Goal: Task Accomplishment & Management: Manage account settings

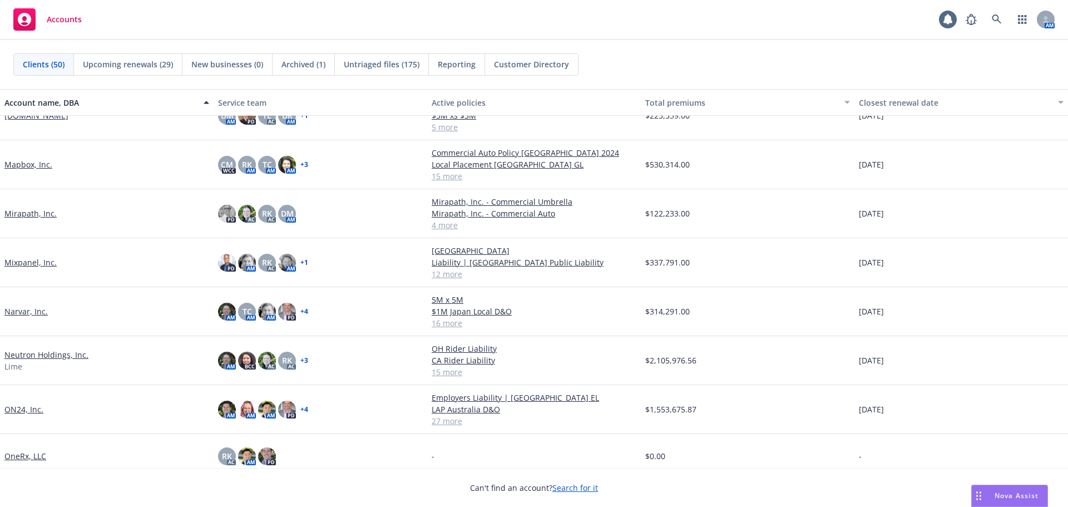
scroll to position [1001, 0]
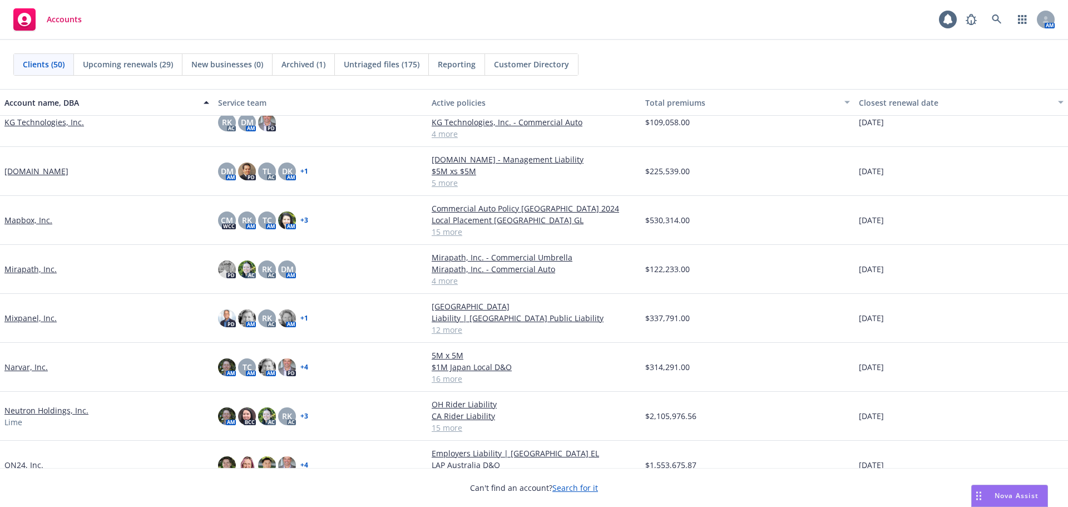
click at [26, 172] on link "[DOMAIN_NAME]" at bounding box center [36, 171] width 64 height 12
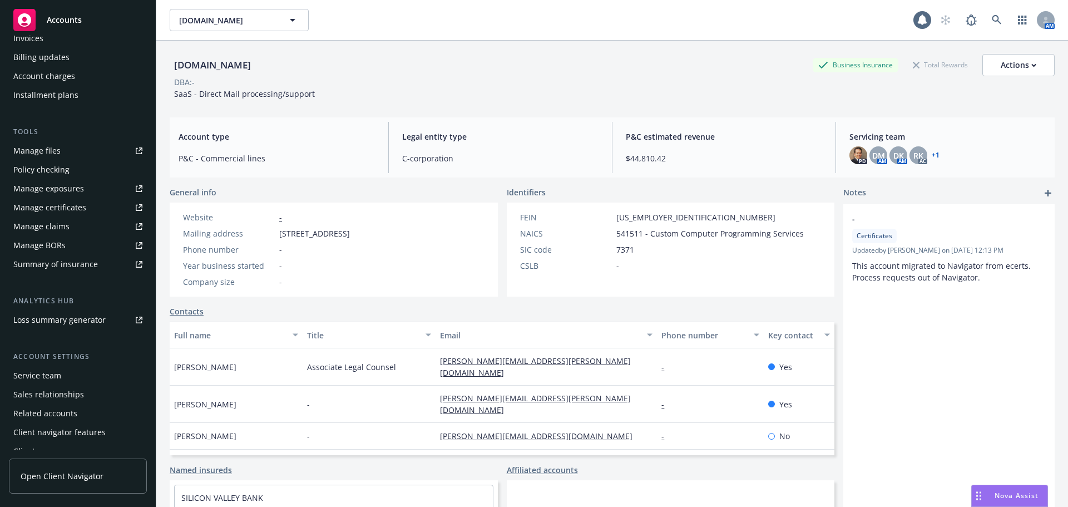
scroll to position [237, 0]
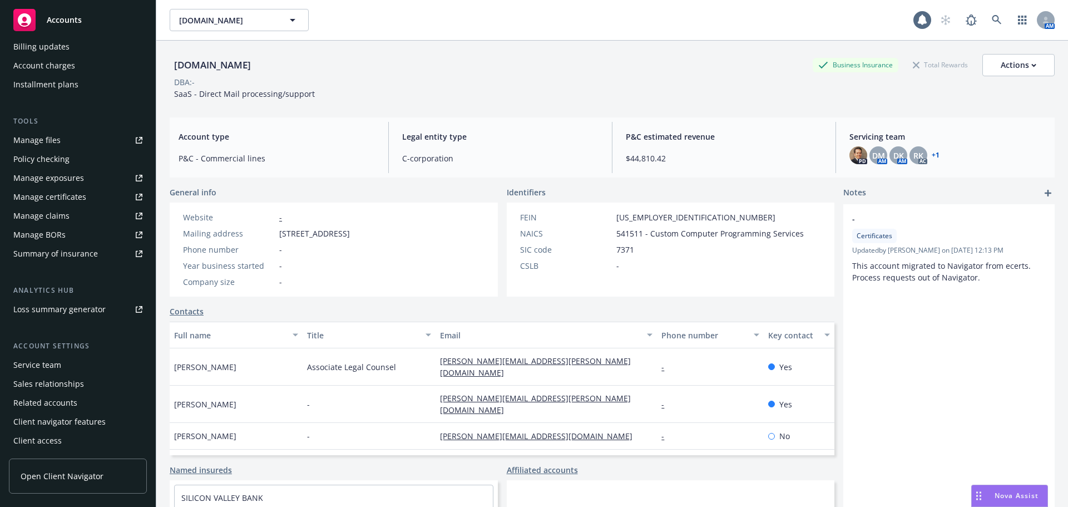
click at [98, 192] on link "Manage certificates" at bounding box center [78, 197] width 138 height 18
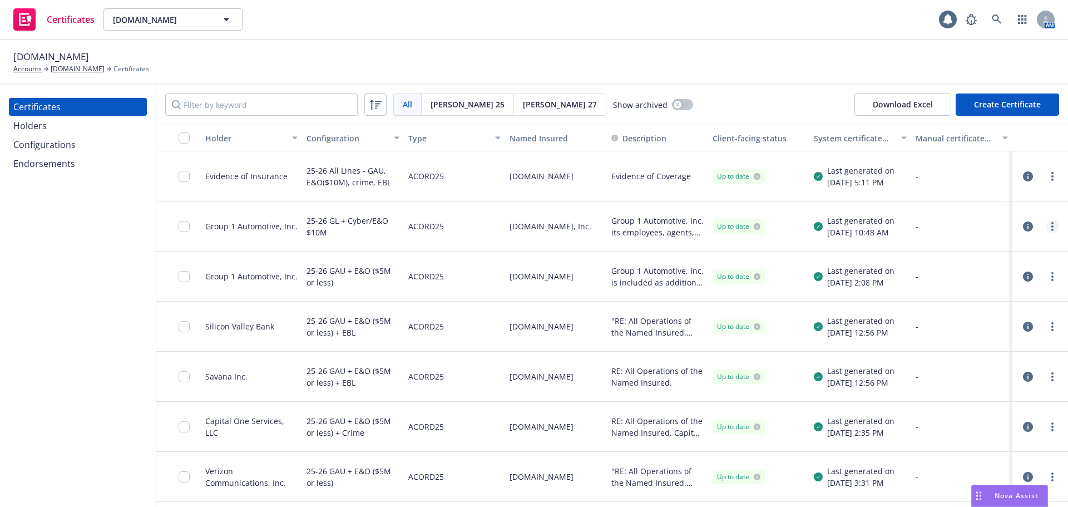
click at [1046, 226] on link "more" at bounding box center [1052, 226] width 13 height 13
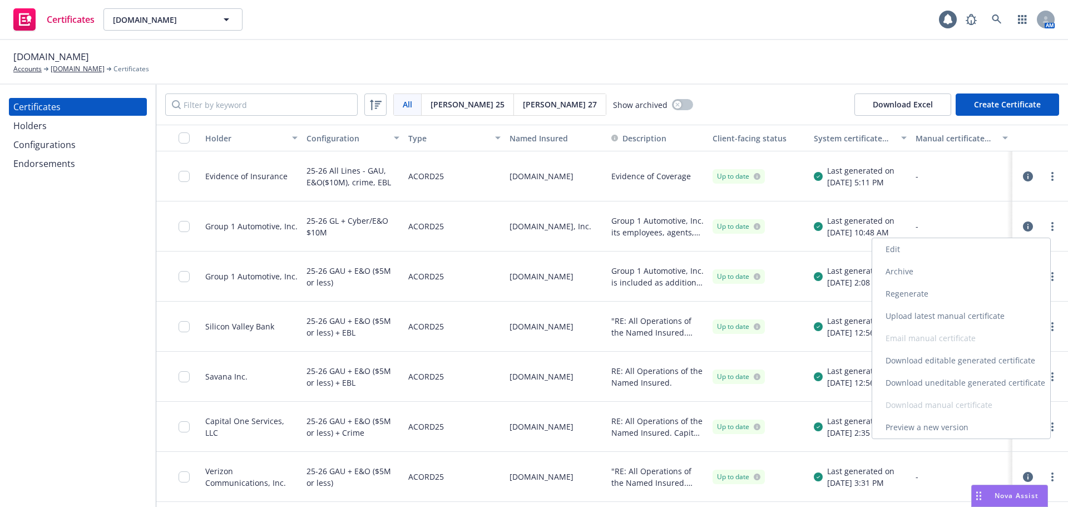
click at [972, 258] on link "Edit" at bounding box center [961, 249] width 178 height 22
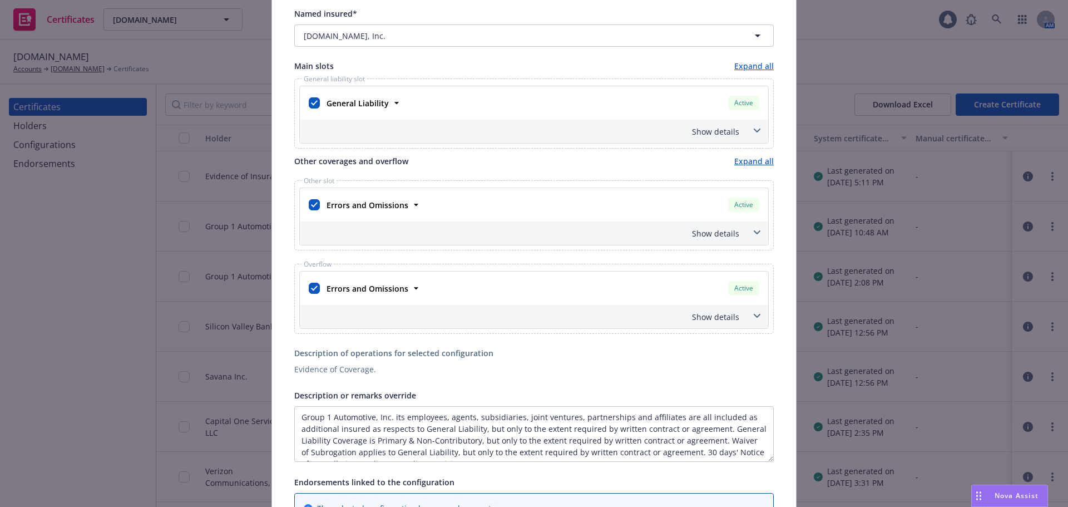
scroll to position [222, 0]
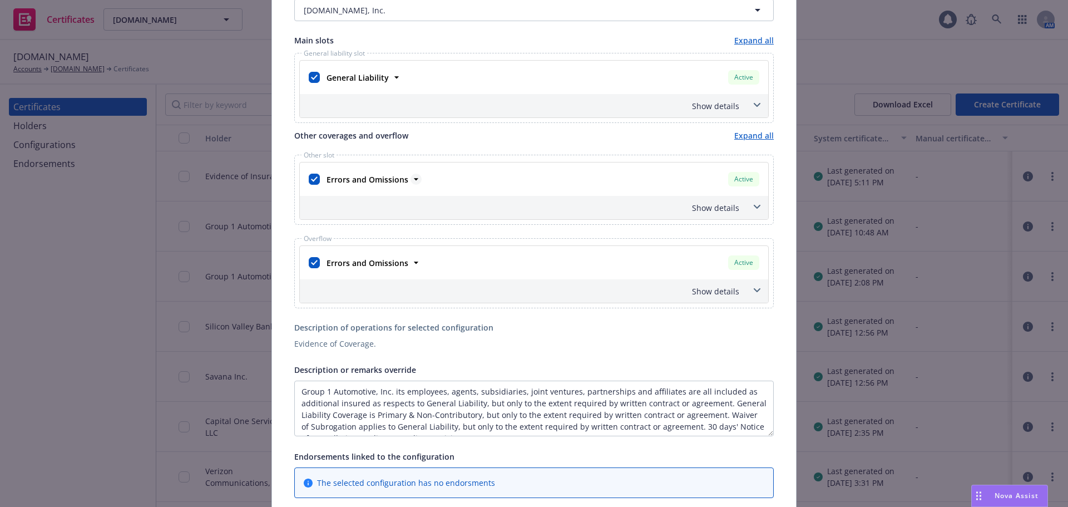
click at [410, 180] on icon at bounding box center [415, 179] width 11 height 11
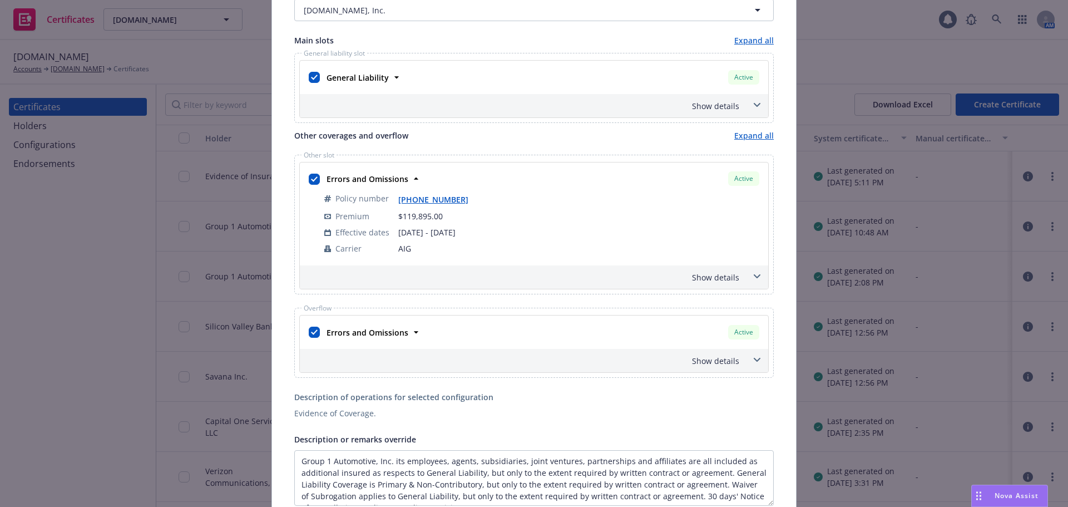
click at [720, 280] on div "Show details" at bounding box center [520, 277] width 437 height 12
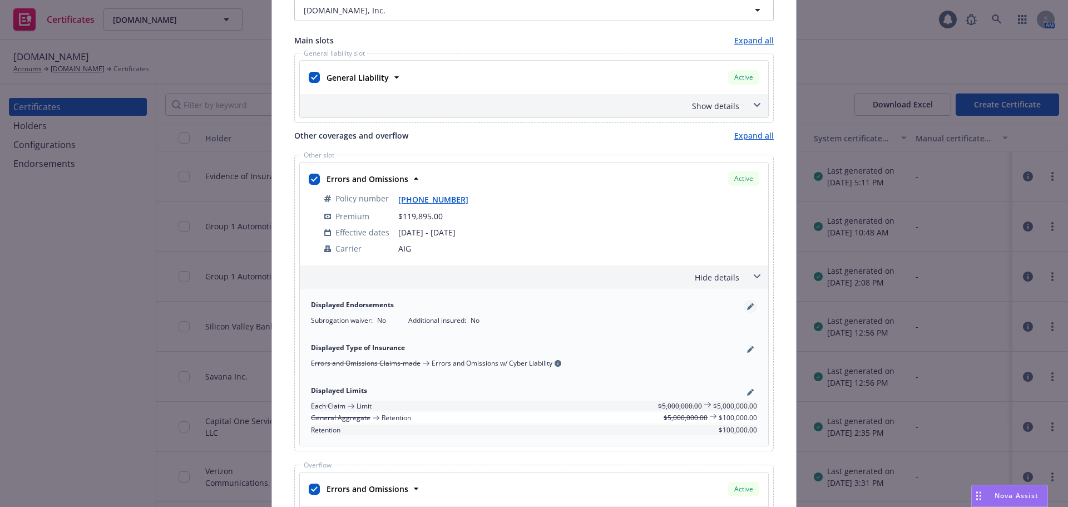
click at [747, 309] on icon "pencil" at bounding box center [750, 306] width 7 height 7
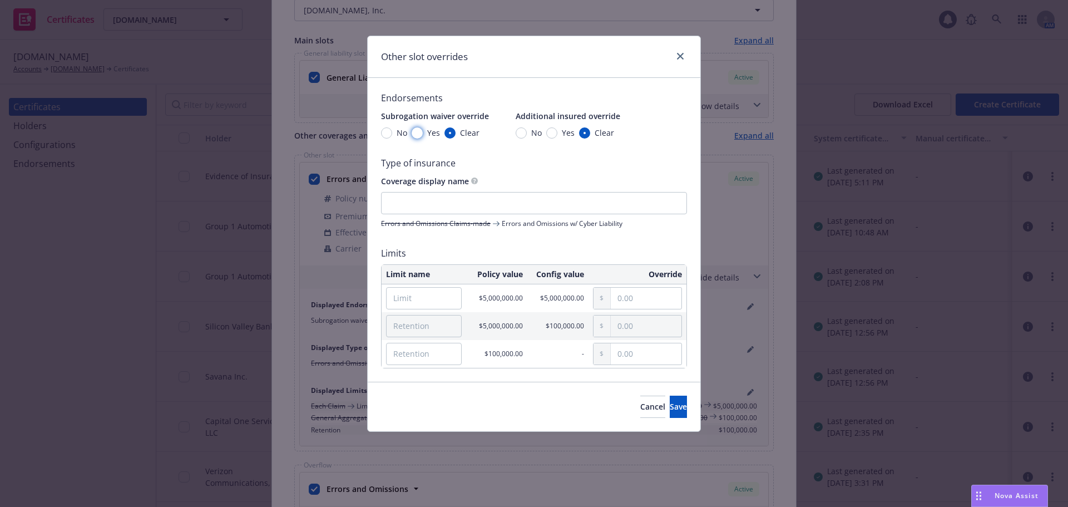
click at [414, 133] on input "Yes" at bounding box center [417, 132] width 11 height 11
radio input "true"
click at [552, 135] on input "Yes" at bounding box center [551, 132] width 11 height 11
radio input "true"
click at [672, 410] on button "Save" at bounding box center [678, 406] width 17 height 22
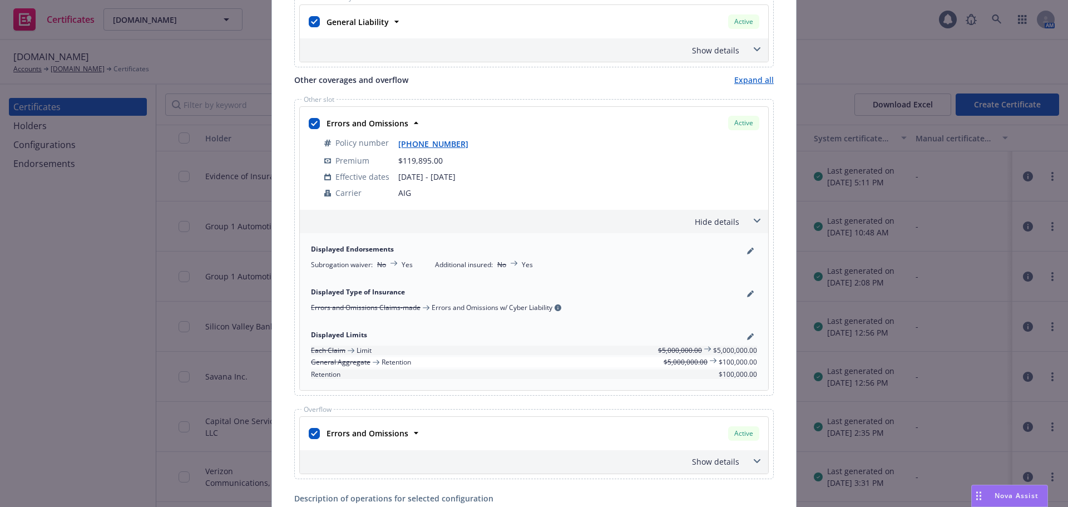
scroll to position [334, 0]
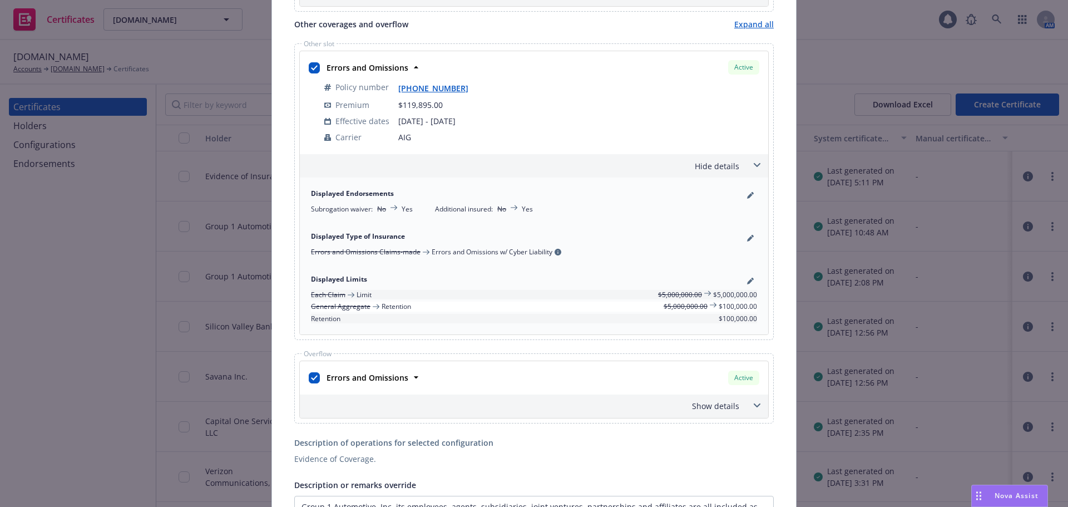
click at [748, 403] on span at bounding box center [757, 406] width 18 height 18
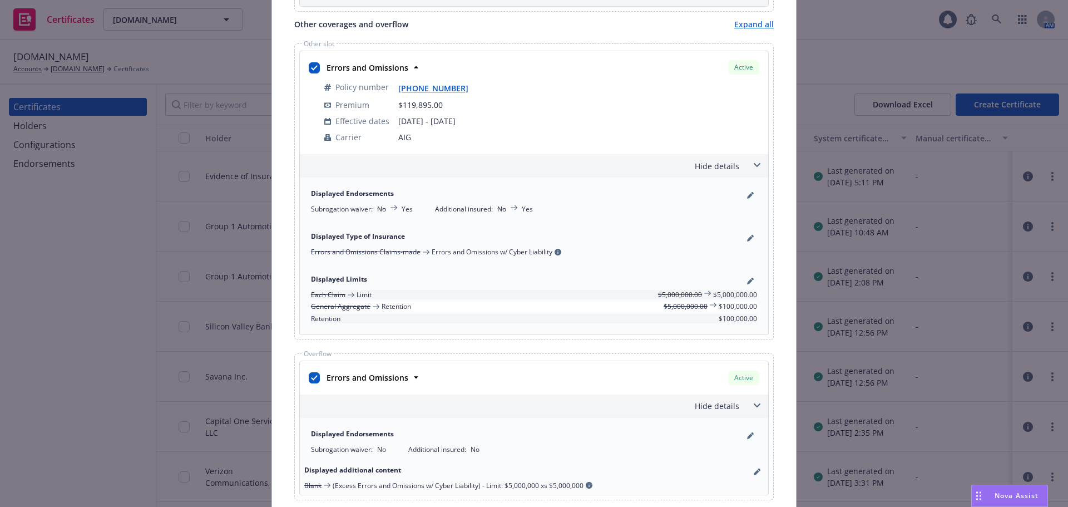
scroll to position [389, 0]
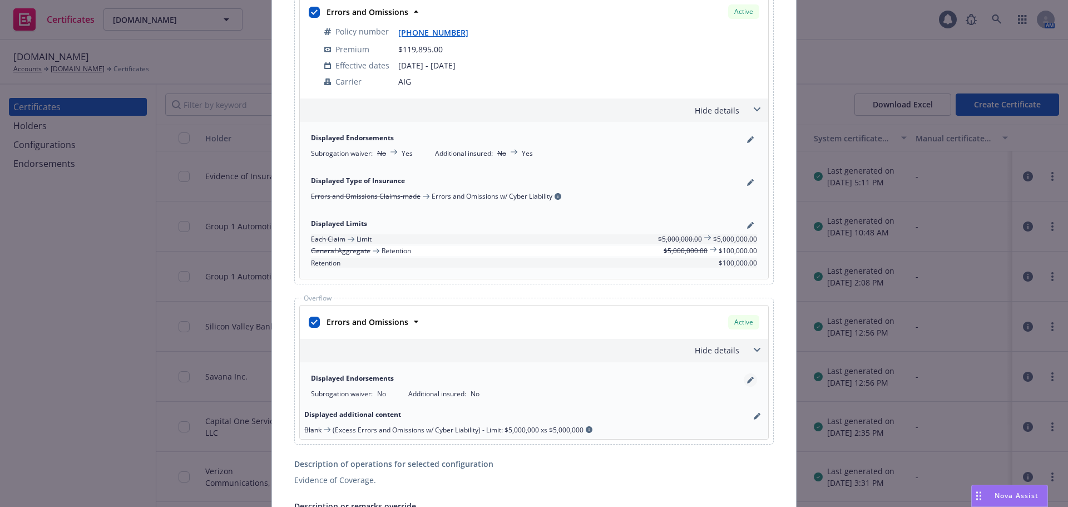
click at [747, 379] on icon "pencil" at bounding box center [750, 380] width 7 height 7
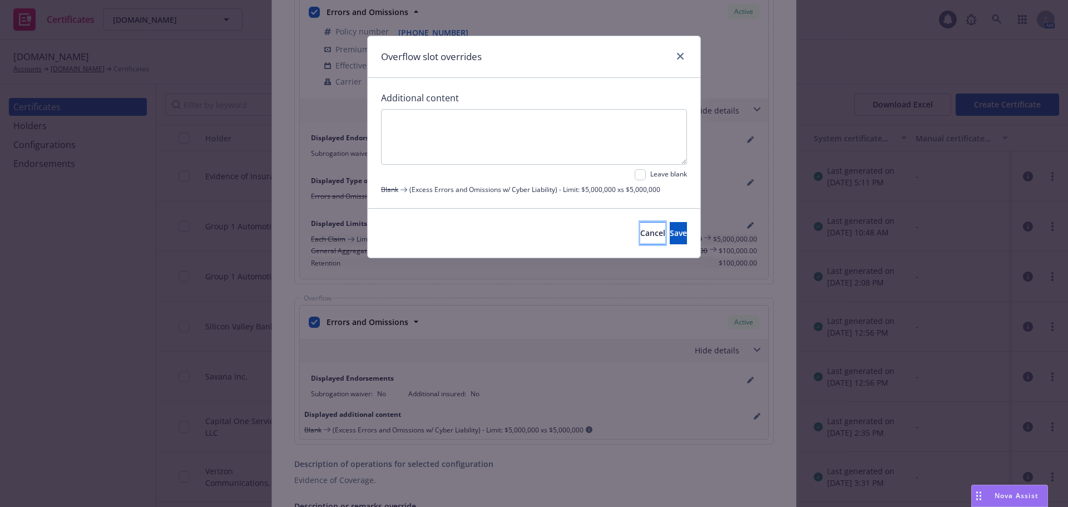
click at [640, 235] on span "Cancel" at bounding box center [652, 232] width 25 height 11
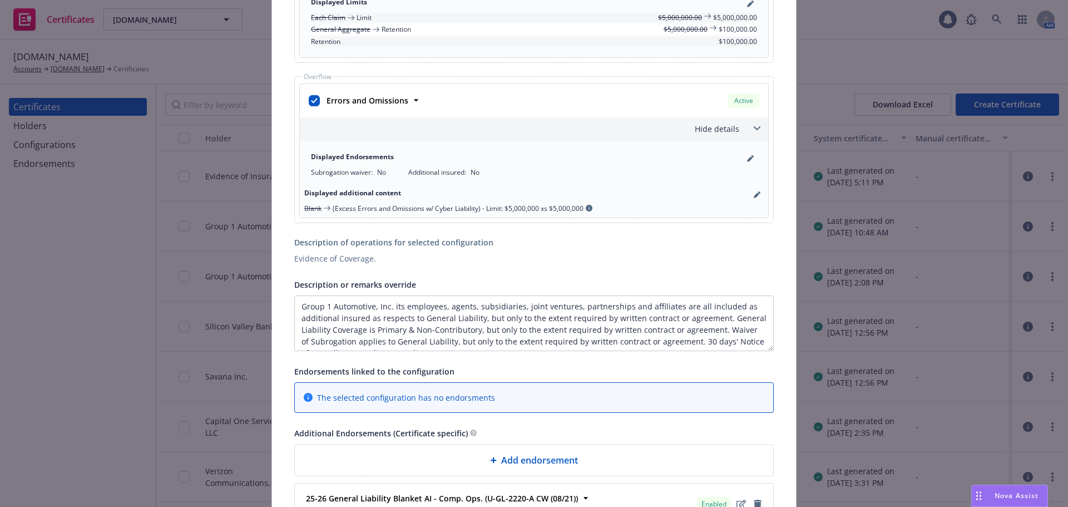
scroll to position [612, 0]
click at [474, 319] on textarea "Group 1 Automotive, Inc. its employees, agents, subsidiaries, joint ventures, p…" at bounding box center [533, 322] width 479 height 56
click at [443, 328] on textarea "Group 1 Automotive, Inc. its employees, agents, subsidiaries, joint ventures, p…" at bounding box center [533, 322] width 479 height 56
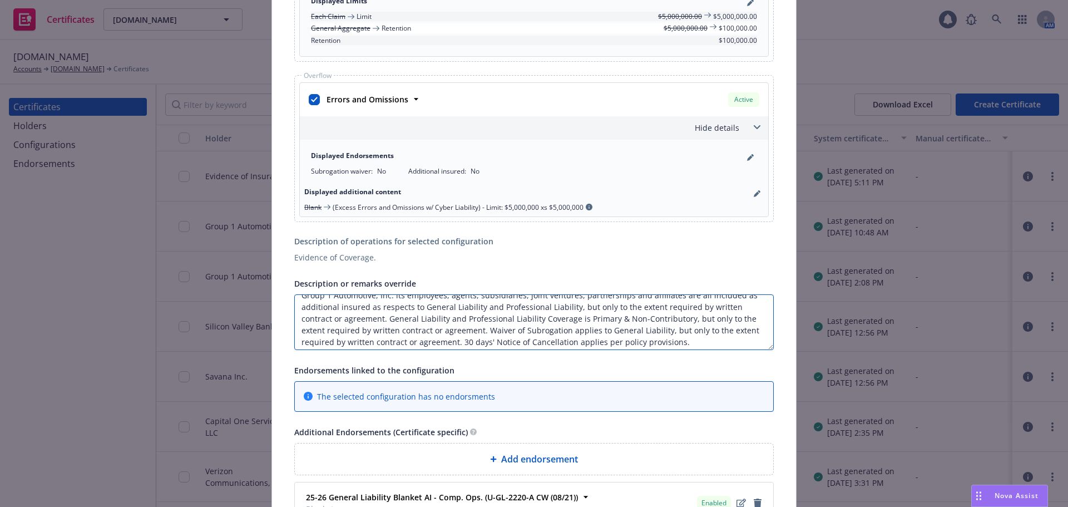
scroll to position [13, 0]
click at [659, 328] on textarea "Group 1 Automotive, Inc. its employees, agents, subsidiaries, joint ventures, p…" at bounding box center [533, 322] width 479 height 56
type textarea "Group 1 Automotive, Inc. its employees, agents, subsidiaries, joint ventures, p…"
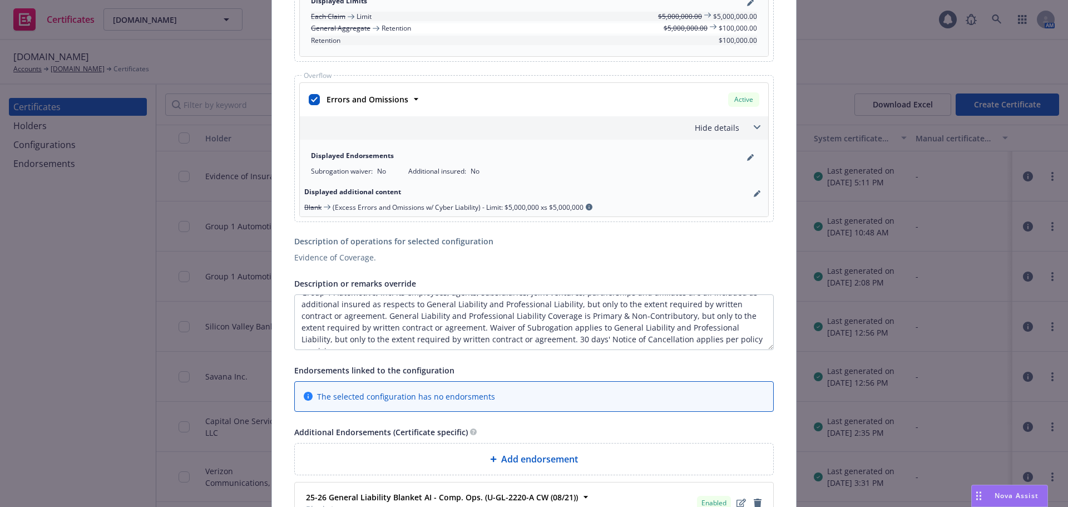
click at [720, 281] on div "Description or remarks override" at bounding box center [533, 282] width 479 height 13
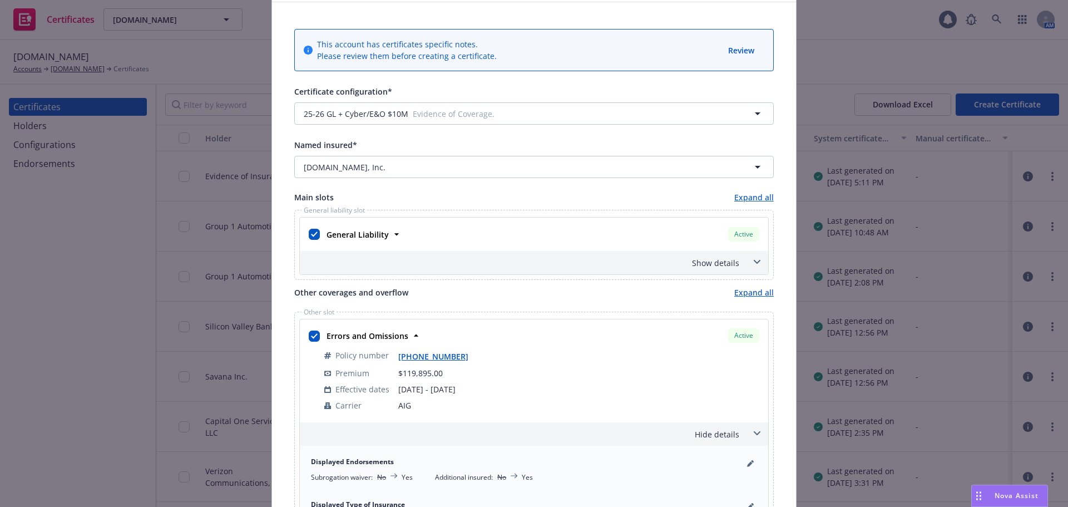
scroll to position [0, 0]
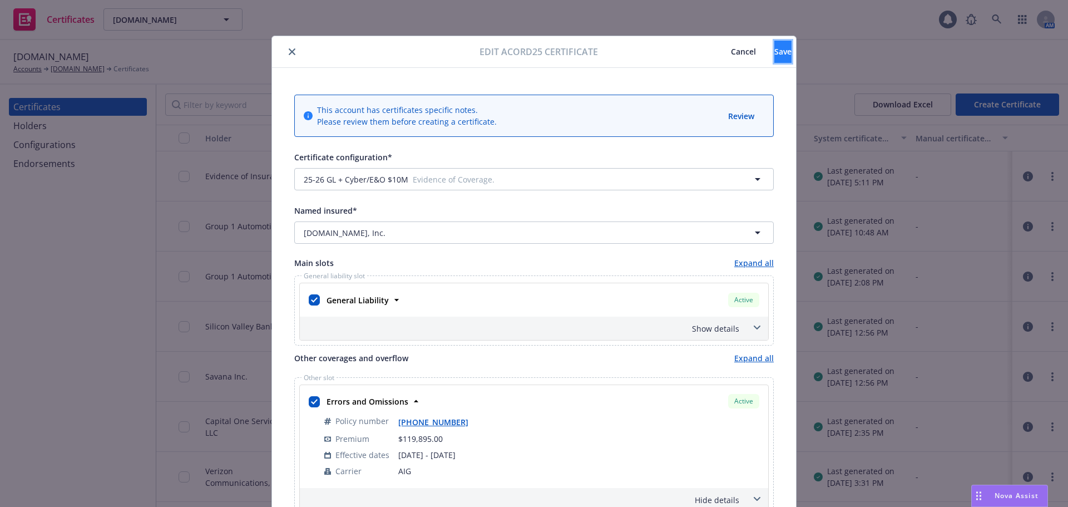
click at [774, 51] on button "Save" at bounding box center [782, 52] width 17 height 22
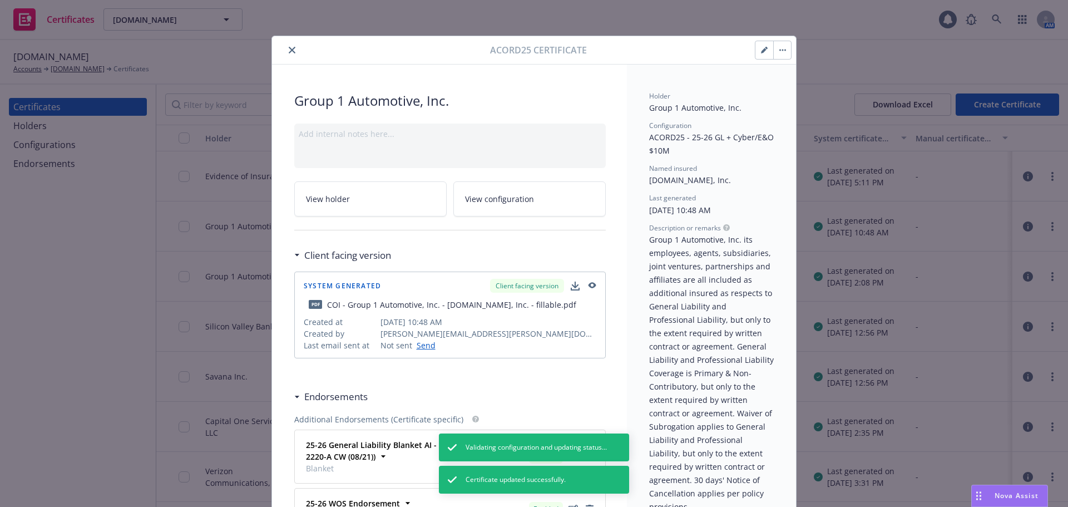
click at [291, 49] on icon "close" at bounding box center [292, 50] width 7 height 7
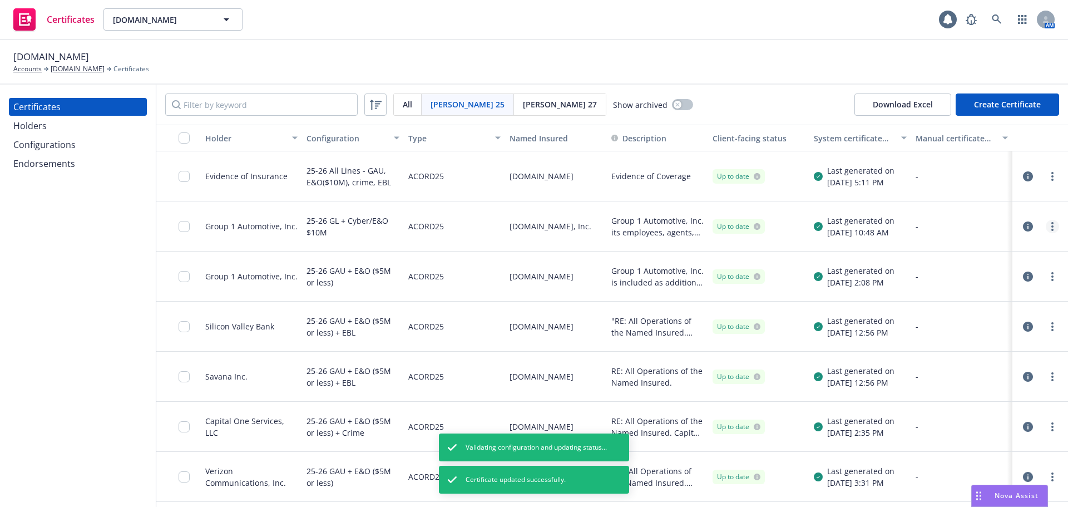
click at [1046, 225] on link "more" at bounding box center [1052, 226] width 13 height 13
click at [964, 293] on link "Regenerate" at bounding box center [961, 294] width 178 height 22
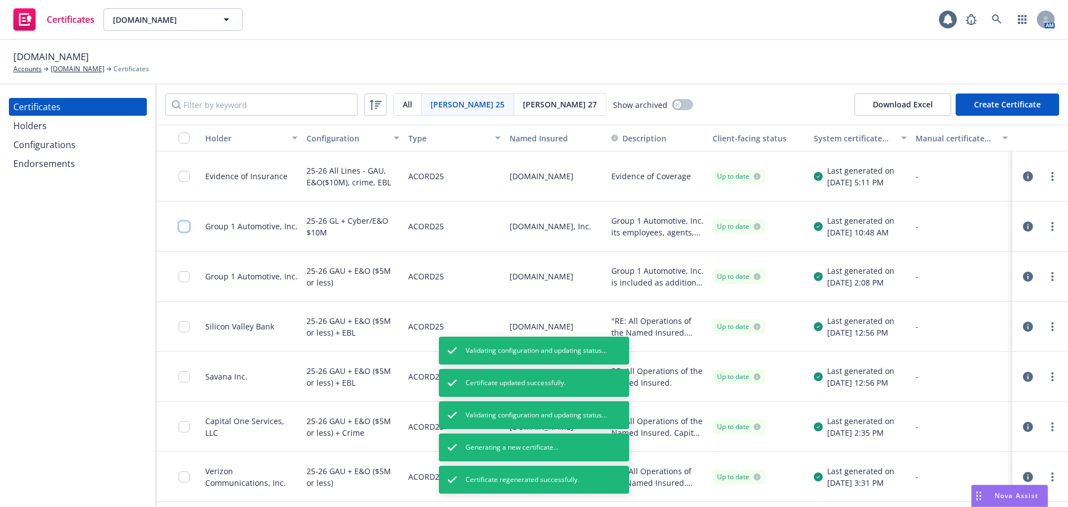
click at [184, 223] on input "checkbox" at bounding box center [184, 226] width 11 height 11
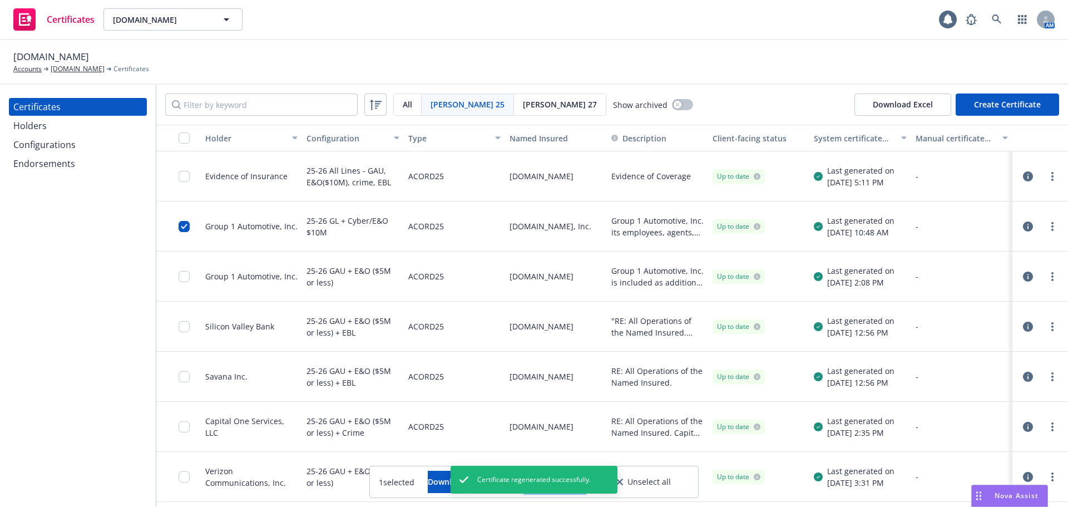
click at [585, 477] on button "Other actions" at bounding box center [555, 482] width 60 height 22
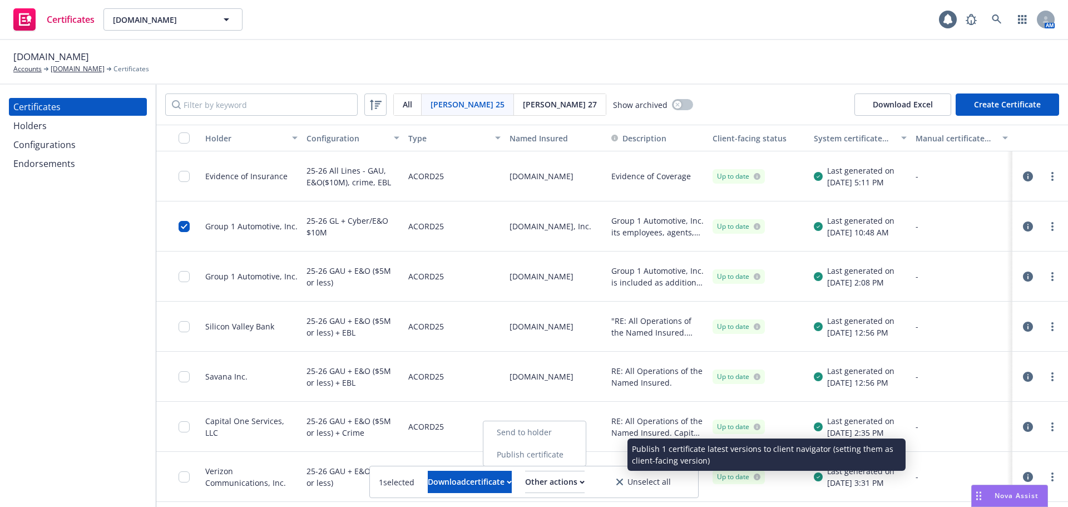
click at [586, 456] on link "Publish certificate" at bounding box center [534, 454] width 102 height 22
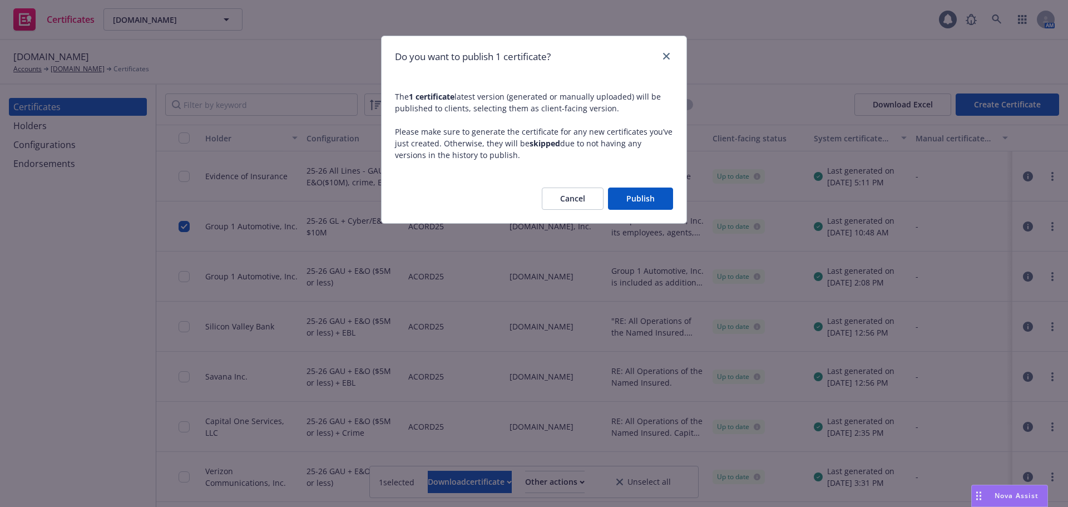
click at [625, 202] on button "Publish" at bounding box center [640, 198] width 65 height 22
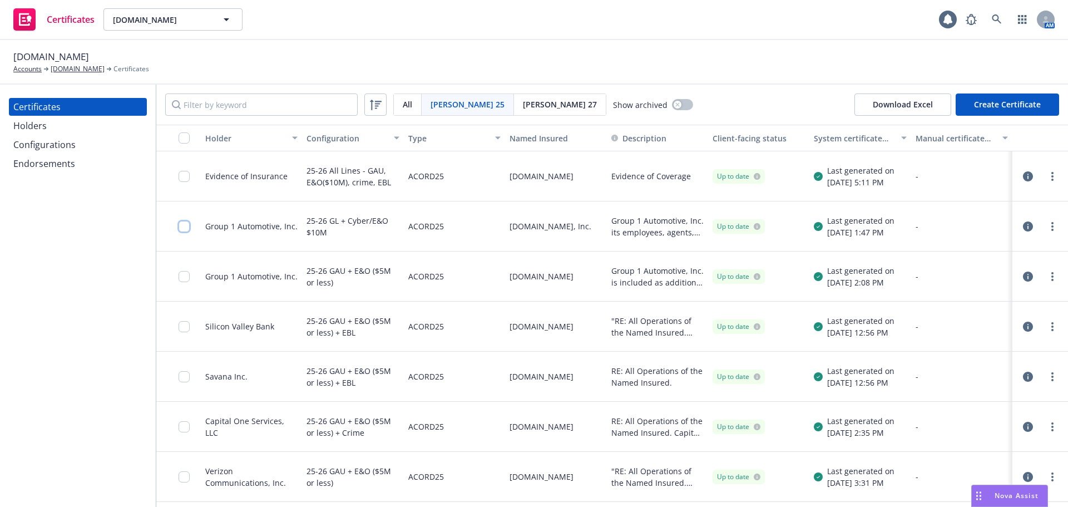
click at [185, 225] on input "checkbox" at bounding box center [184, 226] width 11 height 11
click at [462, 490] on div "Download certificate" at bounding box center [470, 481] width 84 height 21
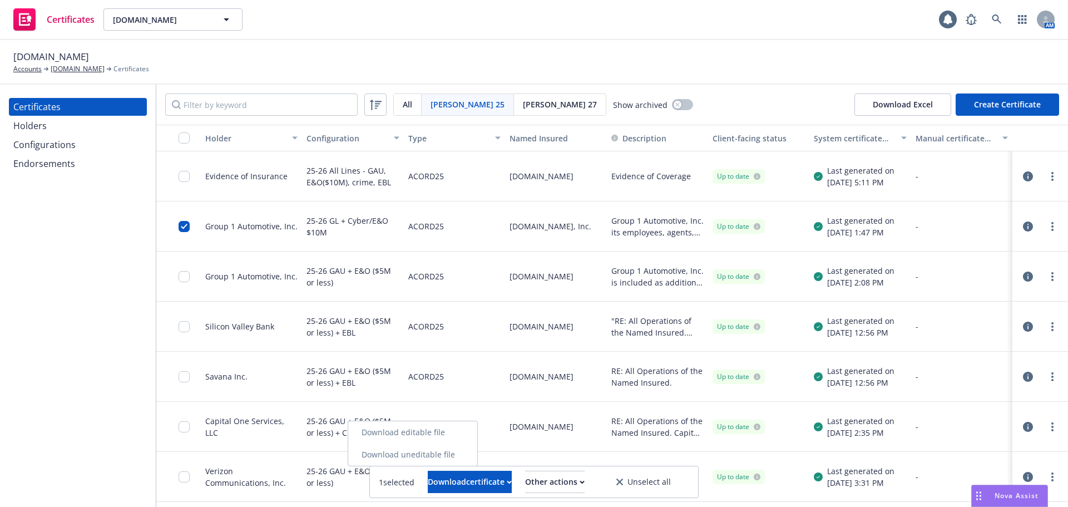
click at [458, 458] on link "Download uneditable file" at bounding box center [412, 454] width 129 height 22
